Goal: Check status: Check status

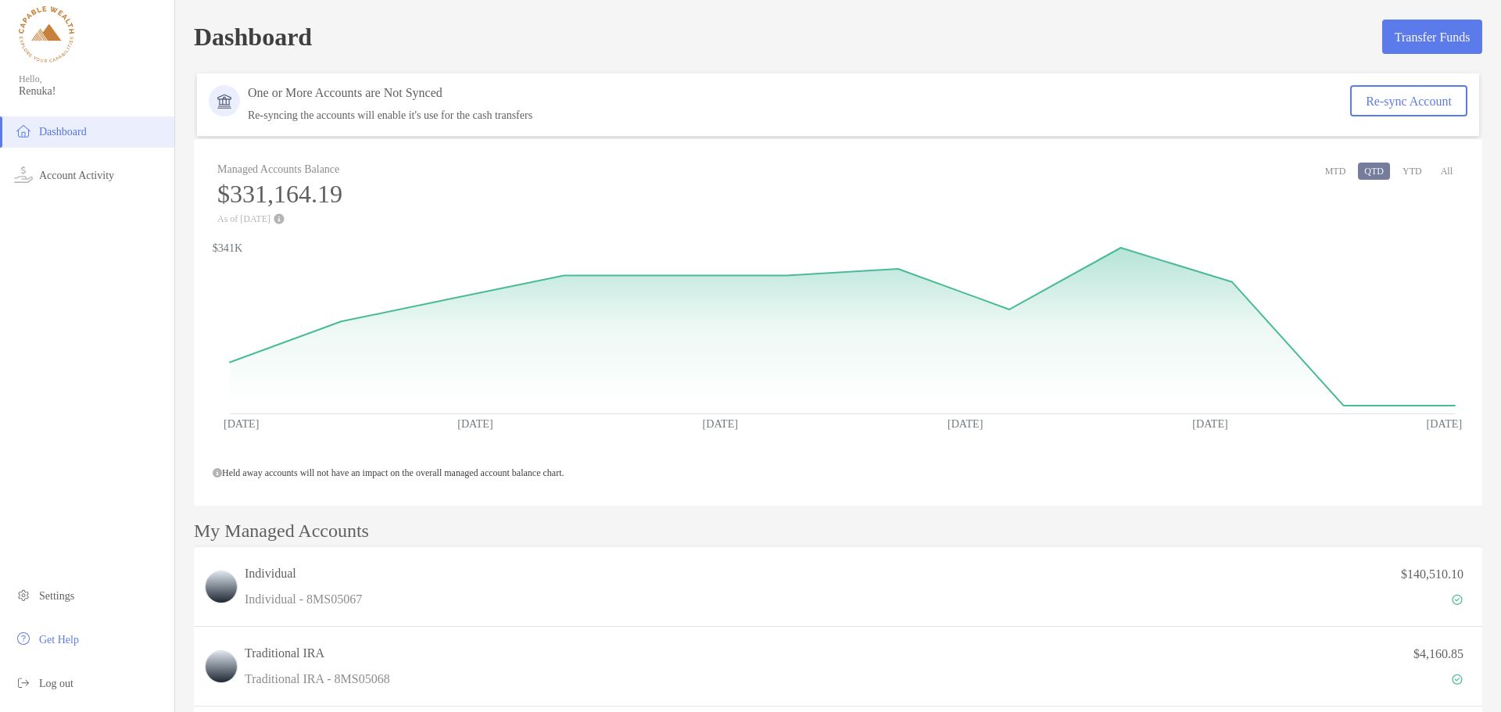
click at [857, 553] on div "Individual Individual - 8MS05067 $140,510.10" at bounding box center [838, 587] width 1289 height 80
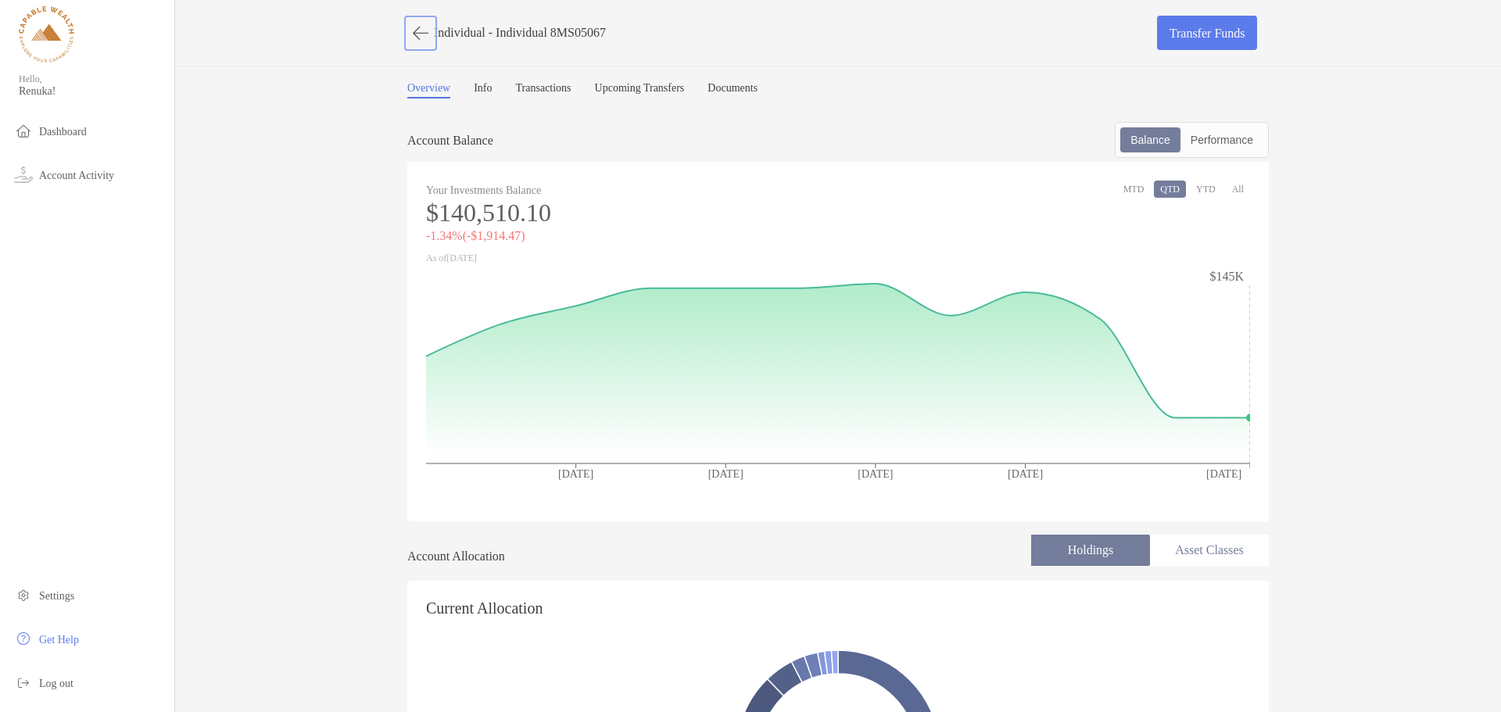
click at [420, 36] on button "button" at bounding box center [420, 33] width 27 height 29
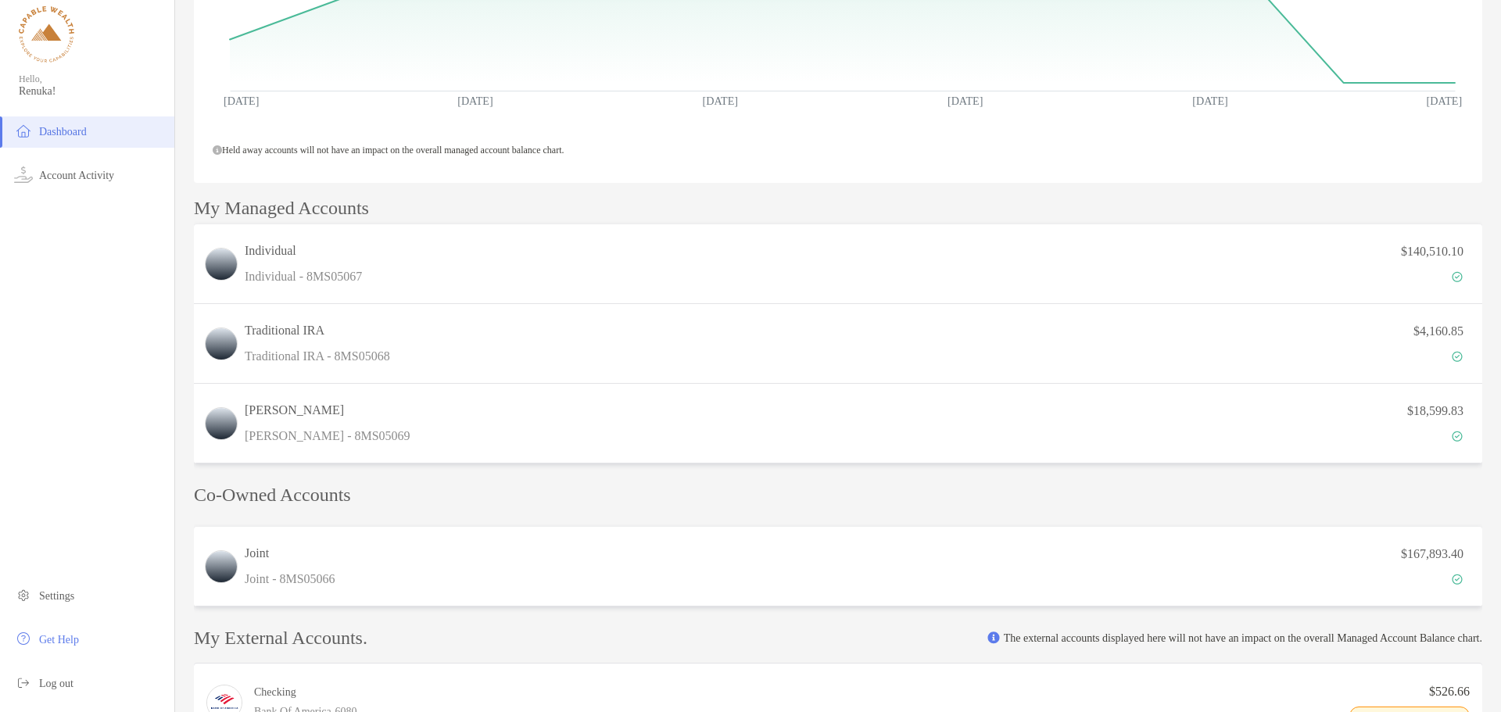
scroll to position [235, 0]
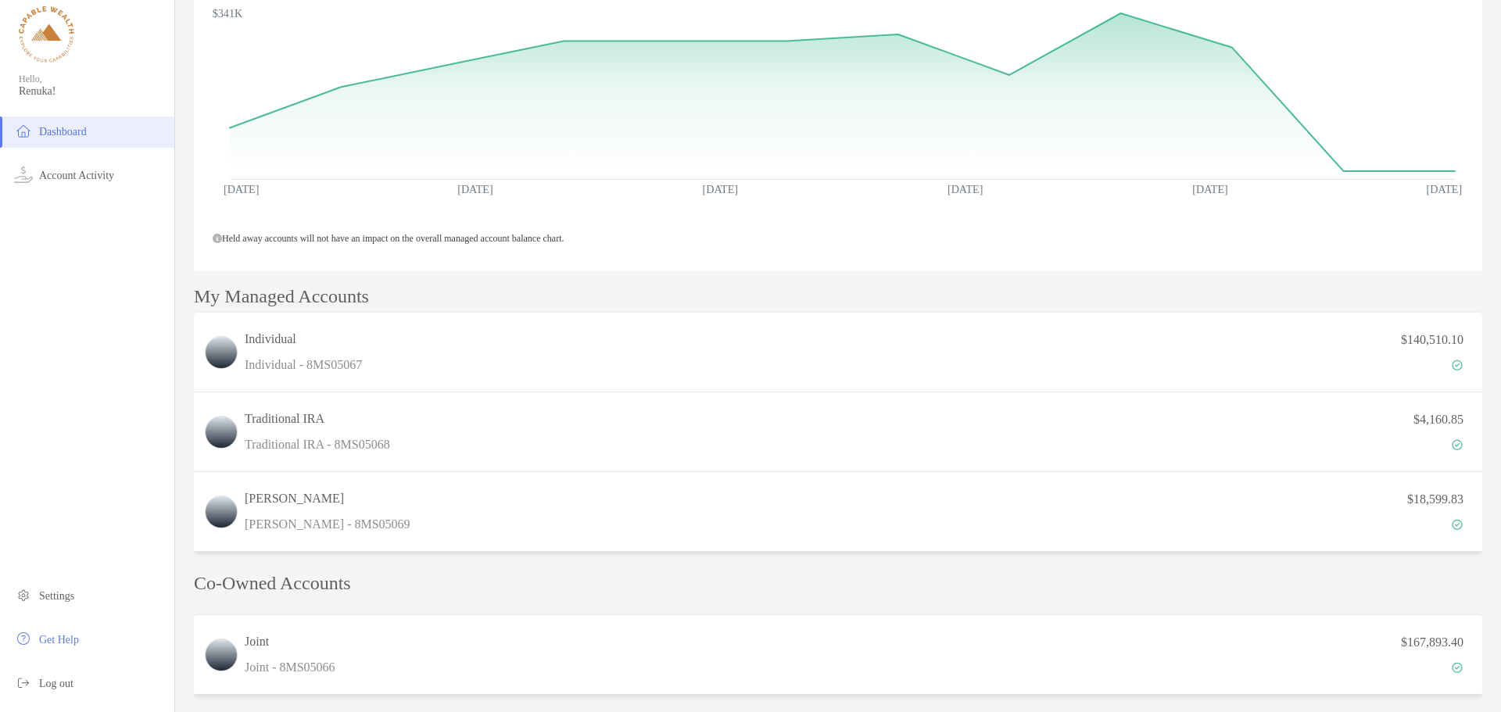
click at [443, 375] on div "Individual Individual - 8MS05067 $140,510.10" at bounding box center [838, 353] width 1289 height 80
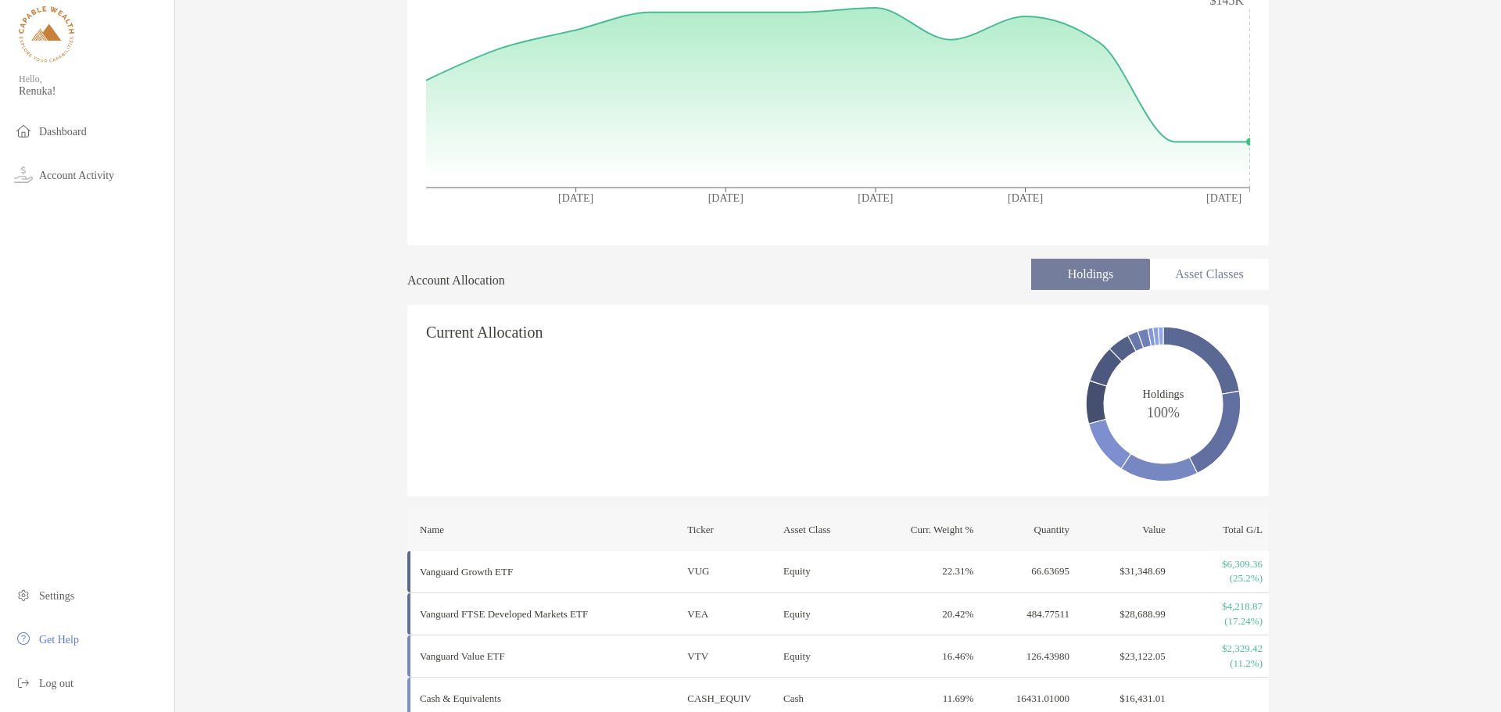
scroll to position [20, 0]
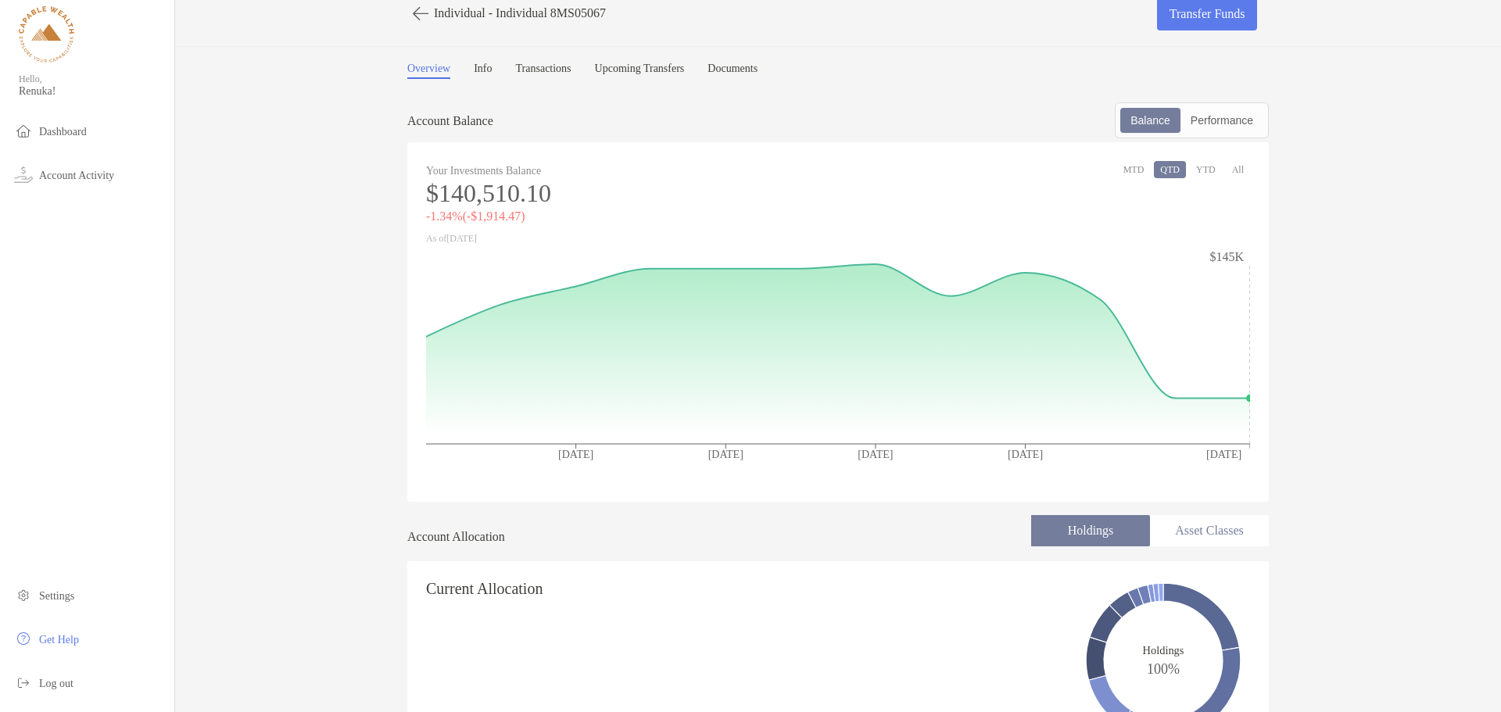
click at [1203, 173] on button "YTD" at bounding box center [1206, 169] width 32 height 17
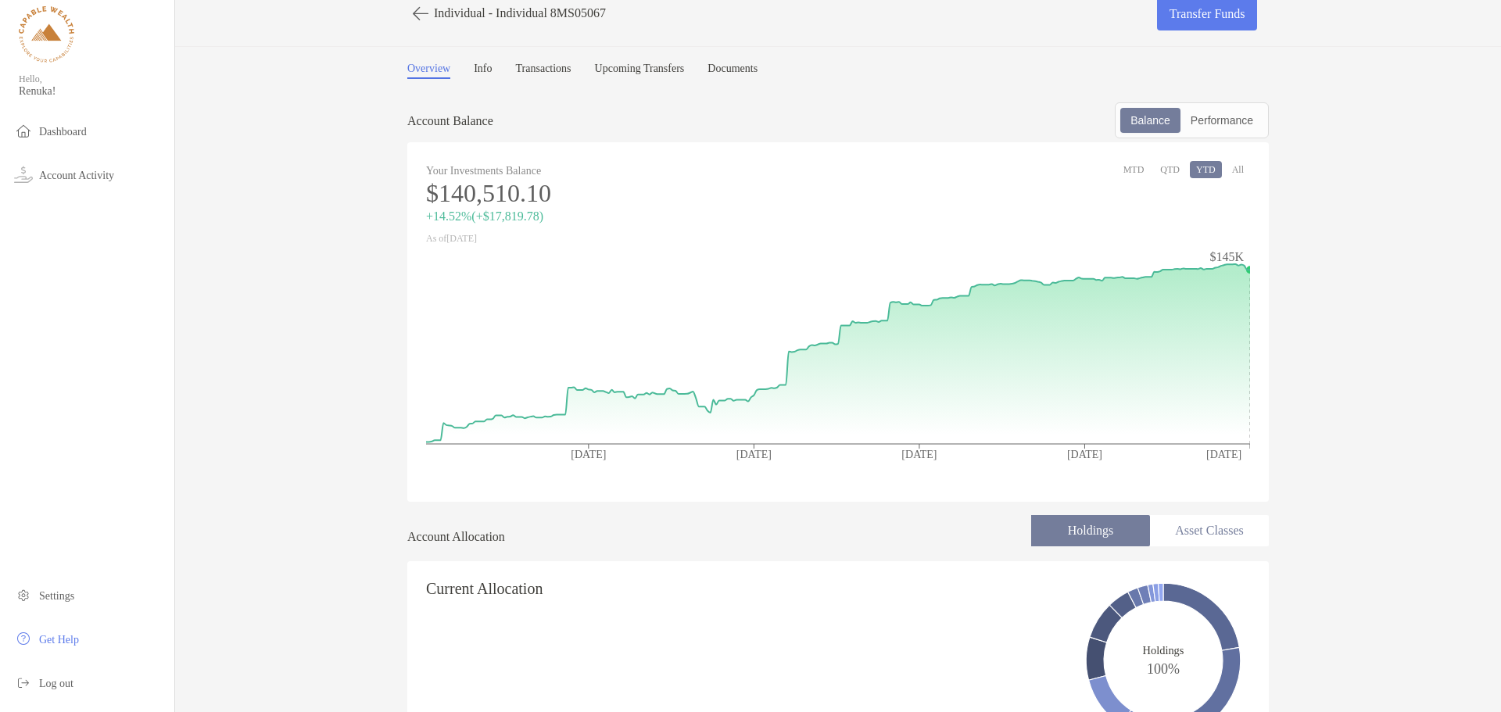
click at [1217, 131] on div "Performance" at bounding box center [1222, 120] width 80 height 22
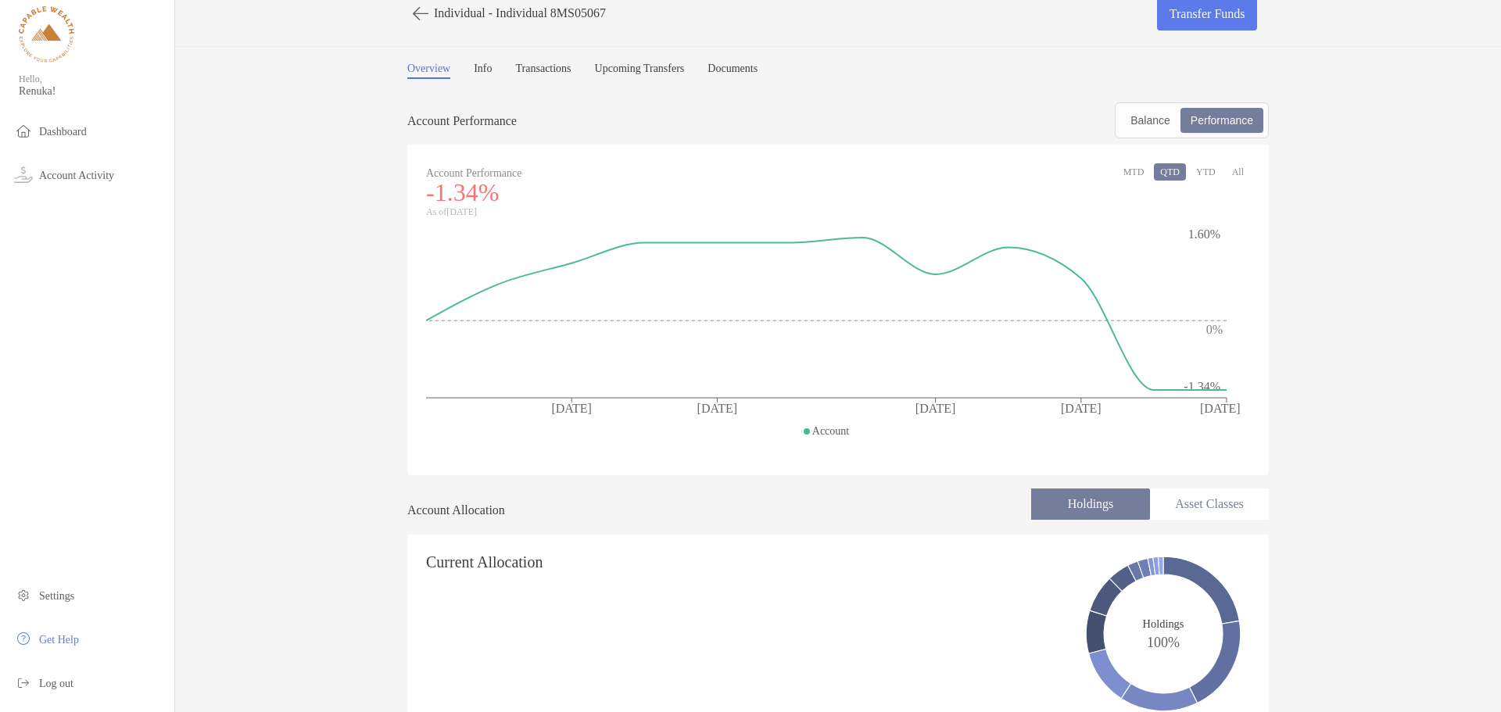
click at [1203, 177] on button "YTD" at bounding box center [1206, 171] width 32 height 17
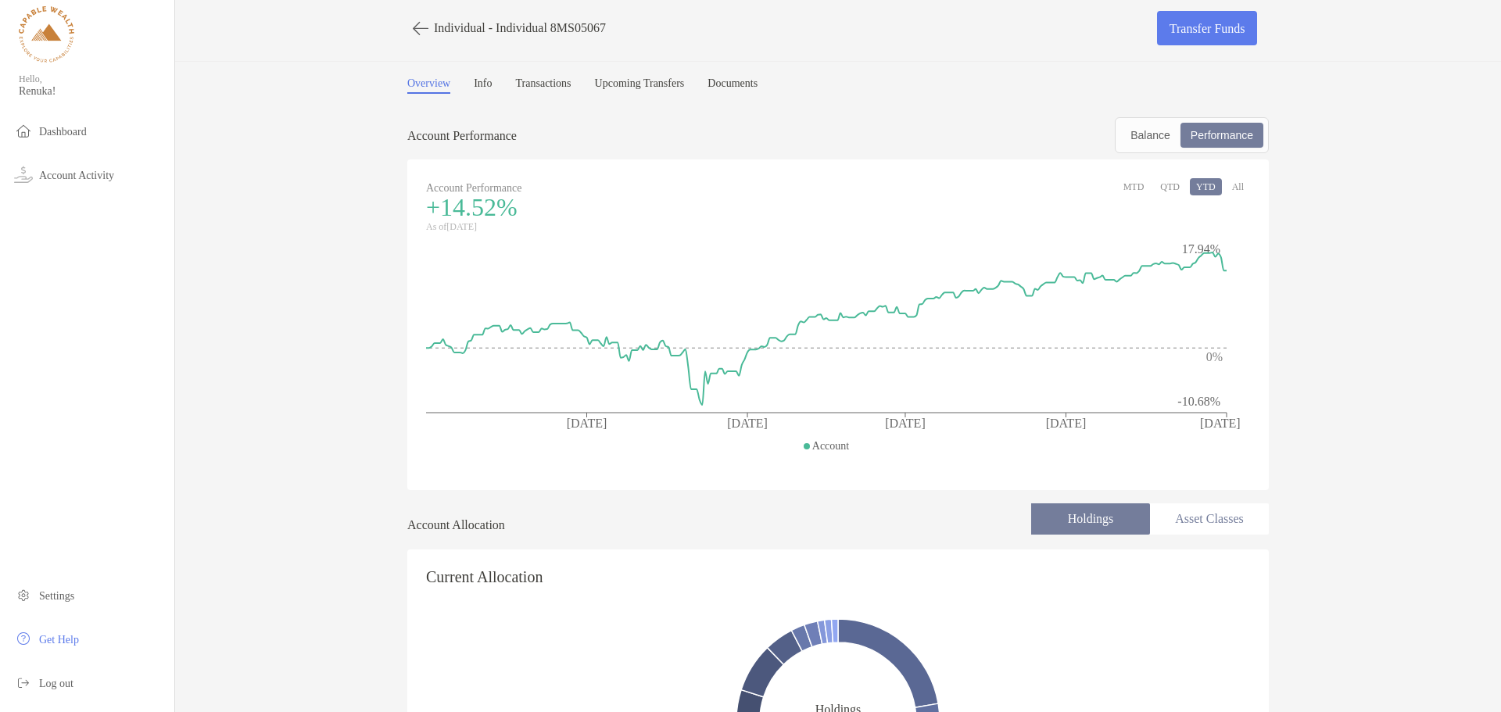
scroll to position [0, 0]
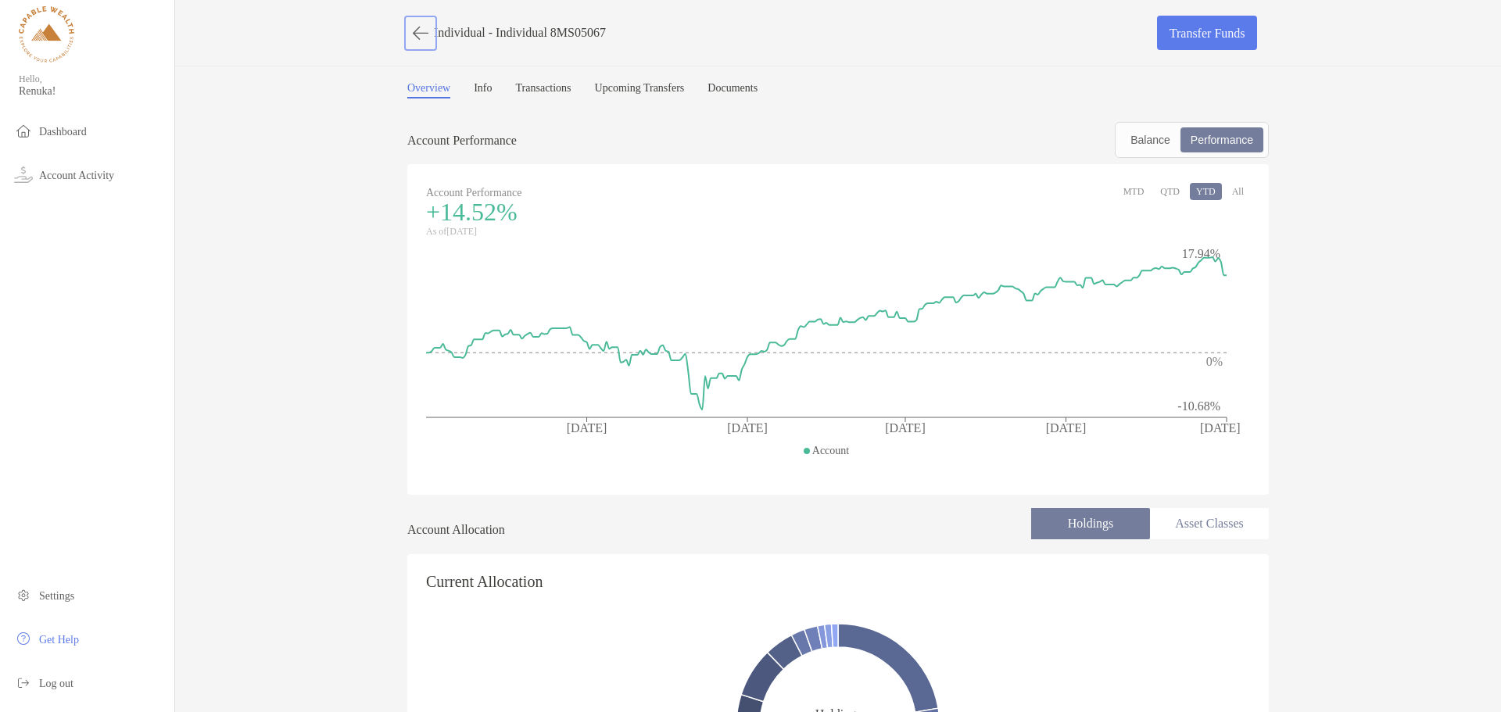
click at [415, 33] on button "button" at bounding box center [420, 33] width 27 height 29
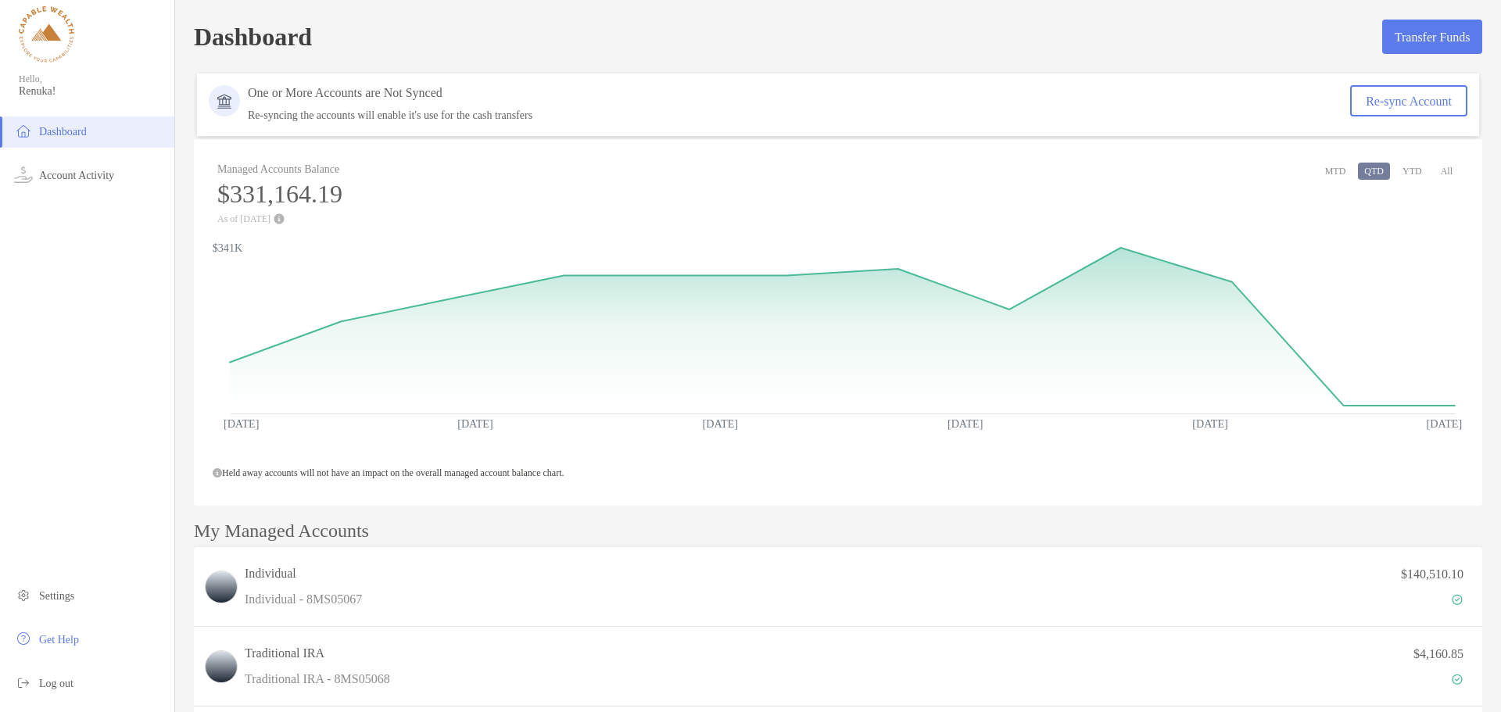
click at [82, 127] on span "Dashboard" at bounding box center [63, 132] width 48 height 12
click at [87, 126] on span "Dashboard" at bounding box center [63, 132] width 48 height 12
click at [84, 683] on li "Log out" at bounding box center [87, 684] width 174 height 31
